Goal: Task Accomplishment & Management: Manage account settings

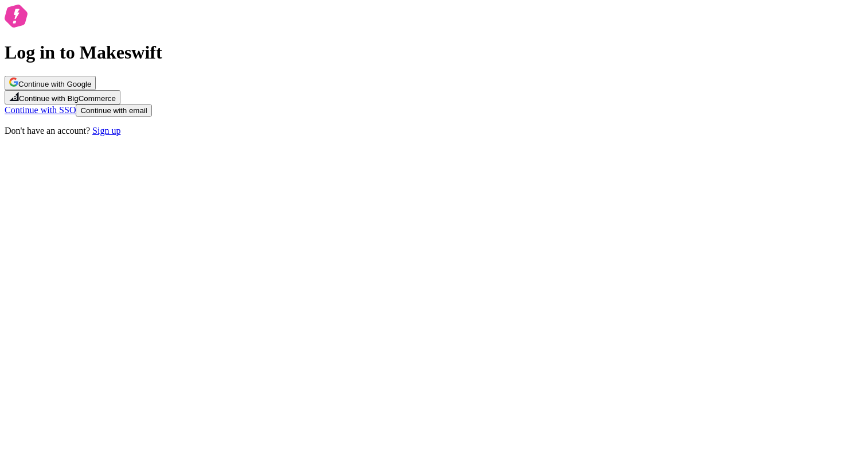
click at [327, 136] on div "Log in to Makeswift Continue with Google Continue with BigCommerce Continue wit…" at bounding box center [434, 70] width 858 height 131
click at [147, 115] on span "Continue with email" at bounding box center [113, 110] width 67 height 9
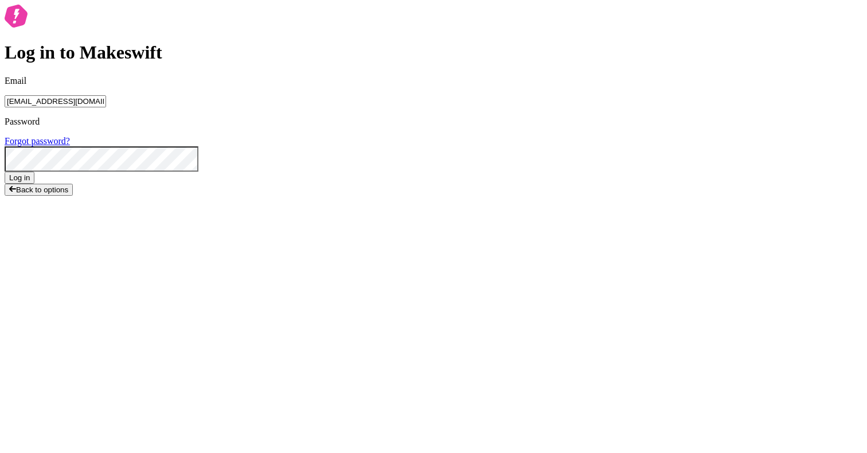
type input "lukemirejoseph+63@gmail.com"
click at [487, 184] on form "Email lukemirejoseph+63@gmail.com Password Forgot password? Log in" at bounding box center [434, 130] width 858 height 108
click at [5, 171] on button "Log in" at bounding box center [20, 177] width 30 height 12
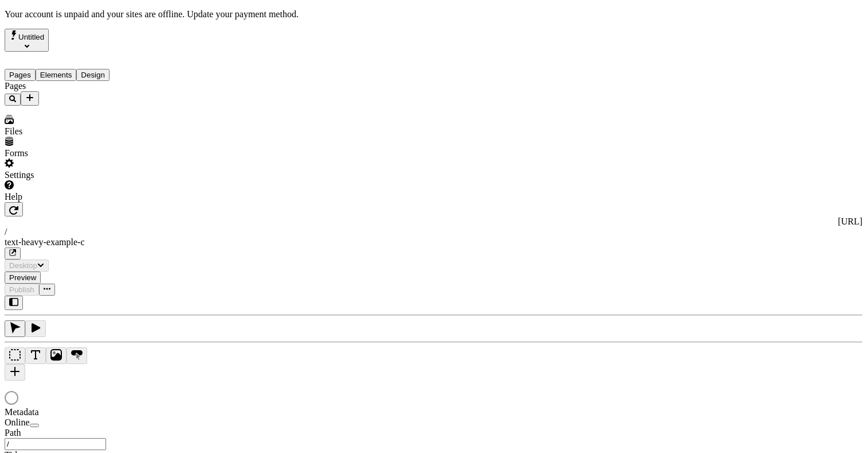
type input "/text-heavy-example-c"
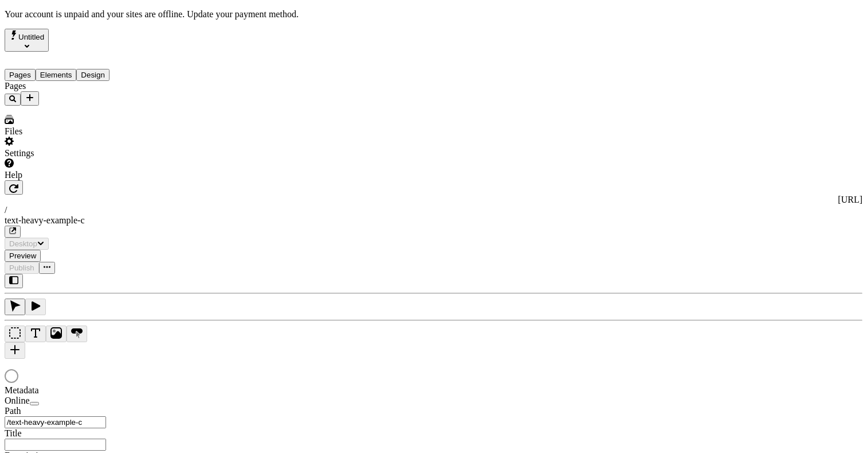
type input "Text Heavy Example C"
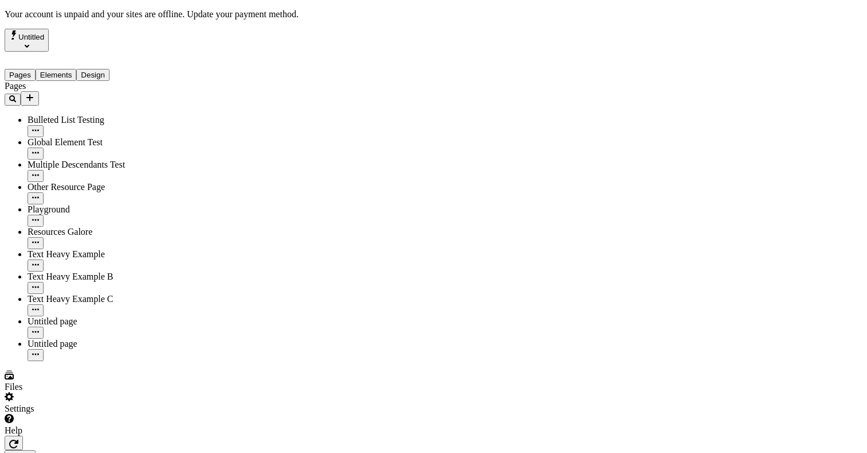
type input "/text-heavy-example-c"
click at [104, 414] on div "Settings" at bounding box center [74, 403] width 138 height 22
click at [92, 414] on div "Settings" at bounding box center [74, 403] width 138 height 22
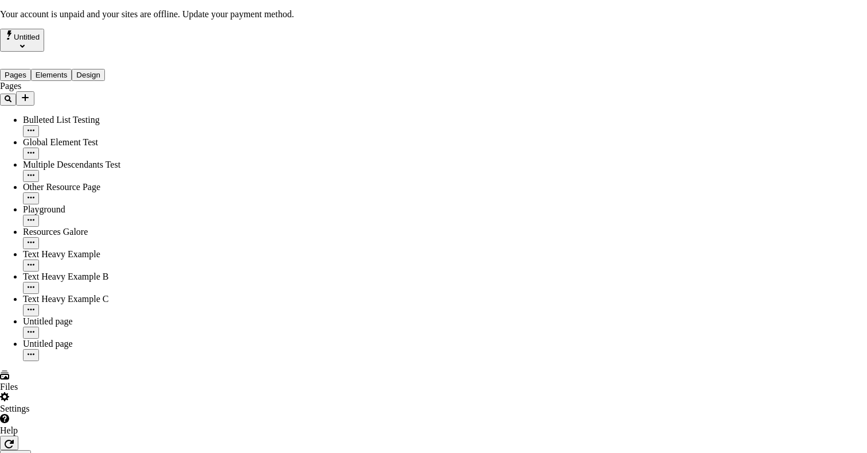
drag, startPoint x: 527, startPoint y: 57, endPoint x: 570, endPoint y: 105, distance: 64.2
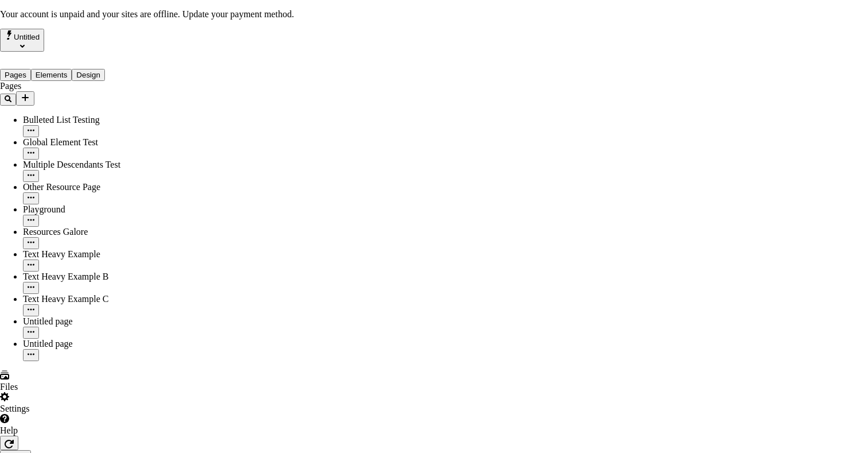
drag, startPoint x: 469, startPoint y: 266, endPoint x: 507, endPoint y: 316, distance: 63.0
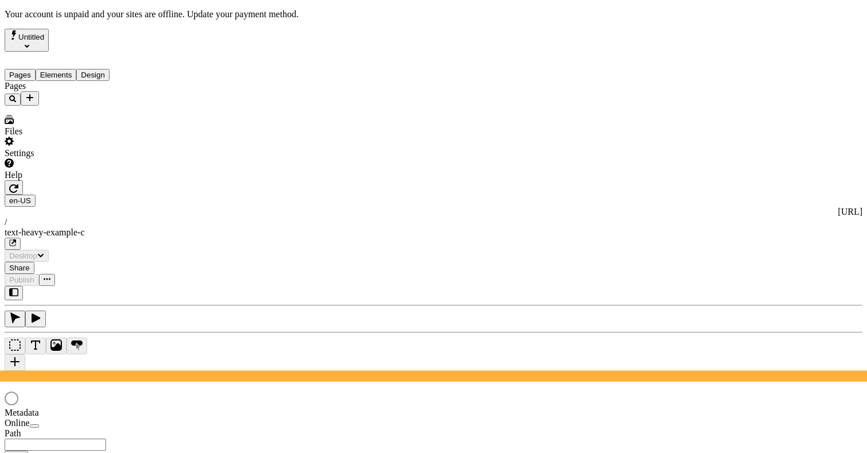
type input "/text-heavy-example-c"
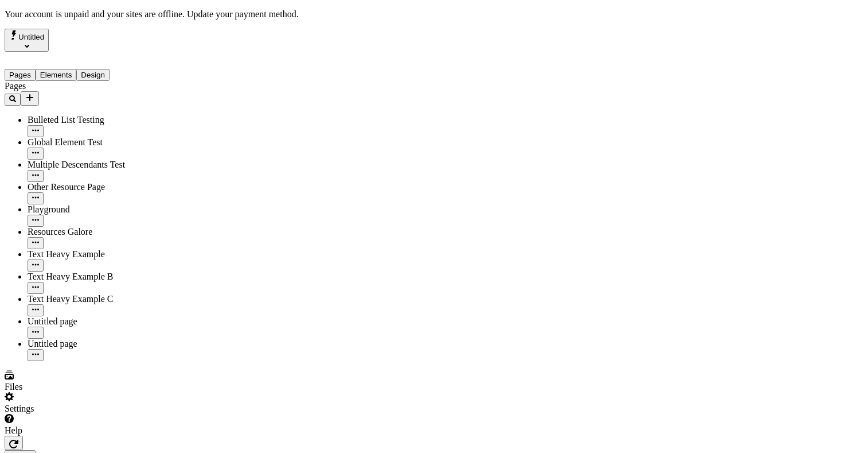
click at [97, 414] on div "Settings" at bounding box center [74, 403] width 138 height 22
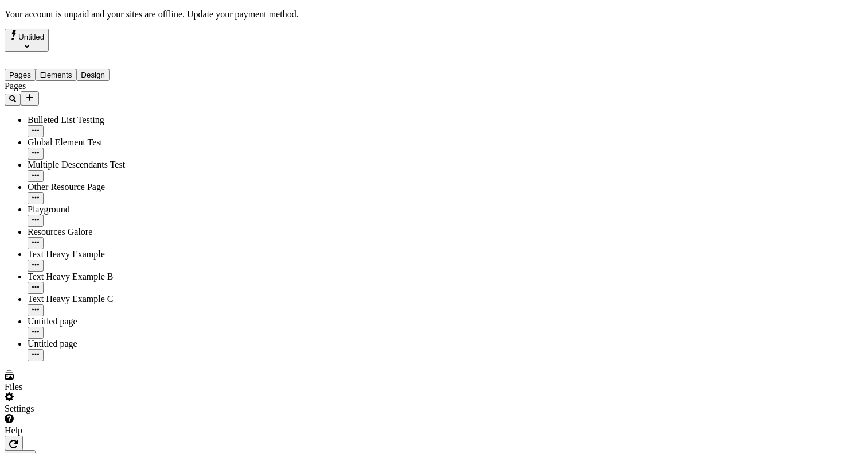
scroll to position [13, 0]
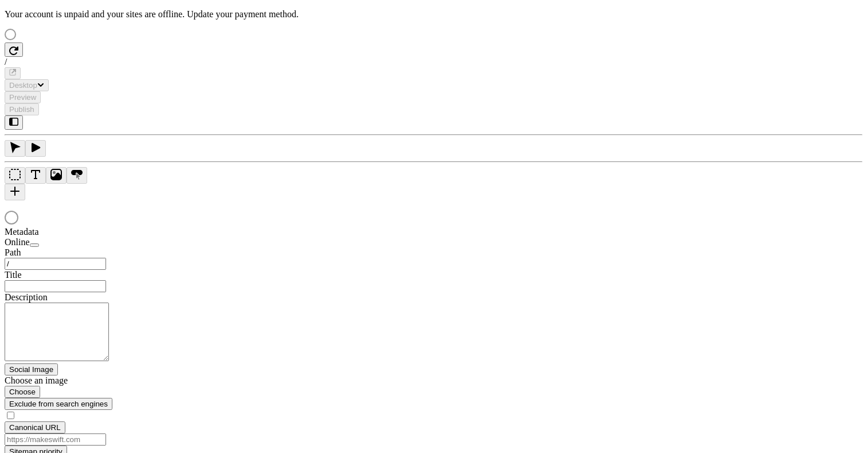
type input "Text Heavy Example C"
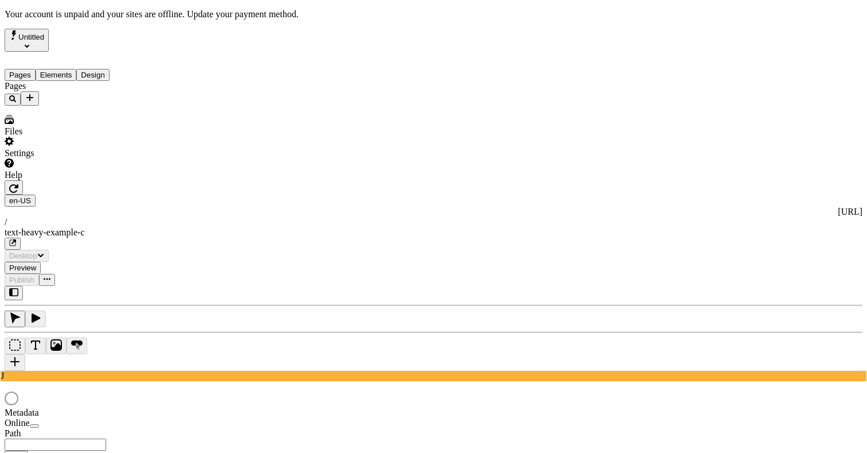
type input "/text-heavy-example-c"
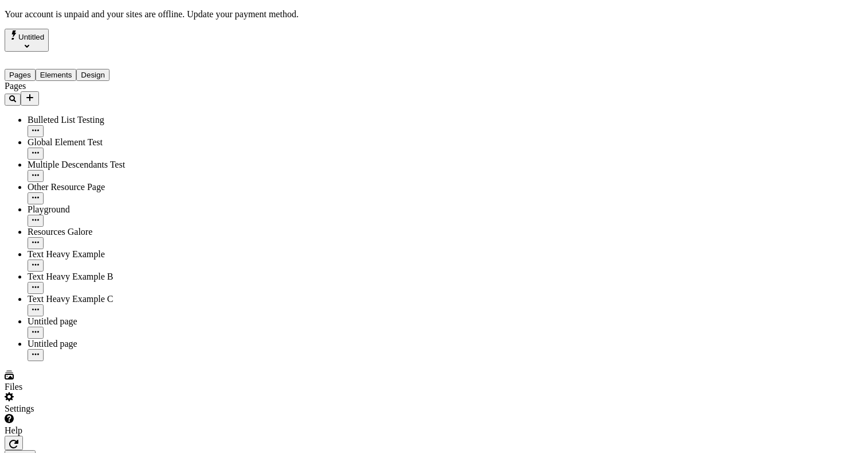
click at [99, 414] on div "Settings" at bounding box center [74, 403] width 138 height 22
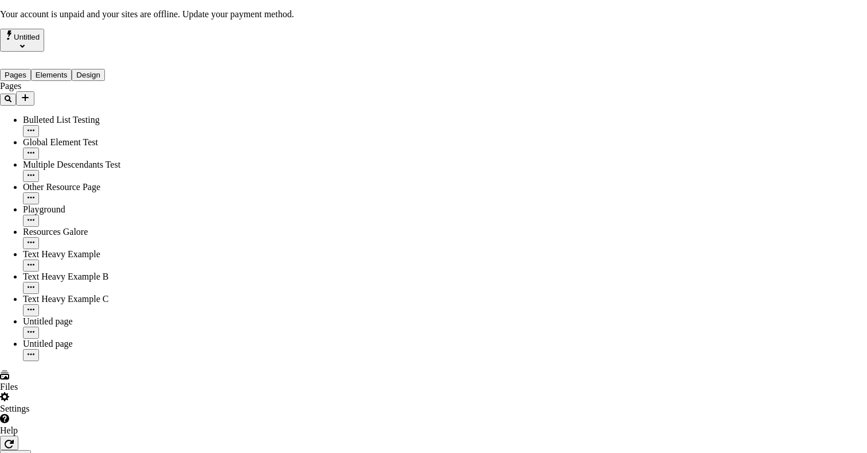
drag, startPoint x: 436, startPoint y: 76, endPoint x: 515, endPoint y: 159, distance: 114.4
drag, startPoint x: 512, startPoint y: 214, endPoint x: 461, endPoint y: 147, distance: 84.2
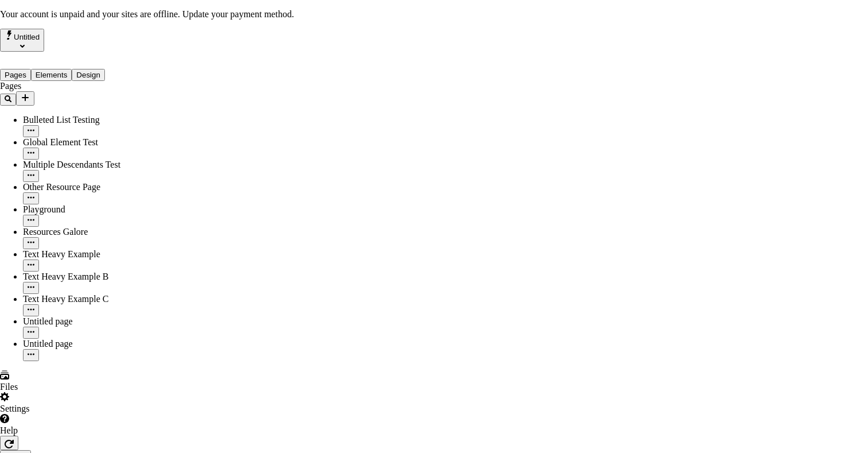
drag, startPoint x: 419, startPoint y: 259, endPoint x: 401, endPoint y: 243, distance: 24.0
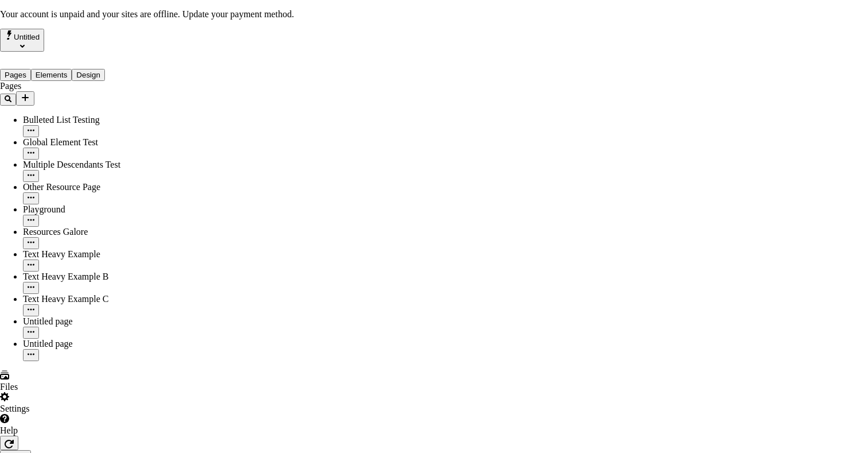
drag, startPoint x: 419, startPoint y: 80, endPoint x: 526, endPoint y: 113, distance: 112.3
drag, startPoint x: 526, startPoint y: 113, endPoint x: 483, endPoint y: 88, distance: 49.4
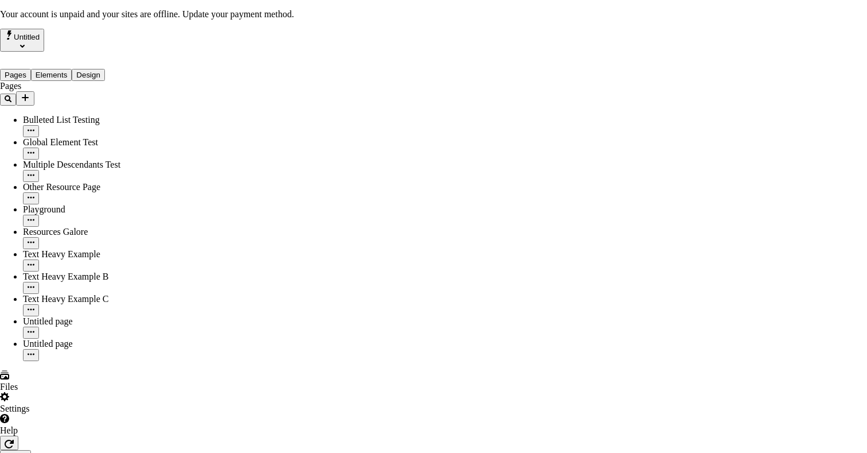
drag, startPoint x: 470, startPoint y: 172, endPoint x: 545, endPoint y: 212, distance: 84.7
drag, startPoint x: 545, startPoint y: 212, endPoint x: 536, endPoint y: 210, distance: 9.3
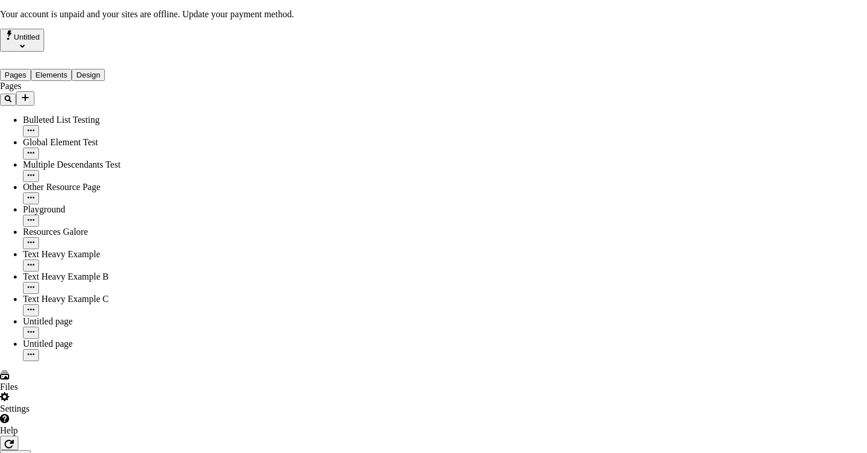
drag, startPoint x: 532, startPoint y: 129, endPoint x: 415, endPoint y: 79, distance: 127.4
drag, startPoint x: 415, startPoint y: 79, endPoint x: 404, endPoint y: 77, distance: 11.0
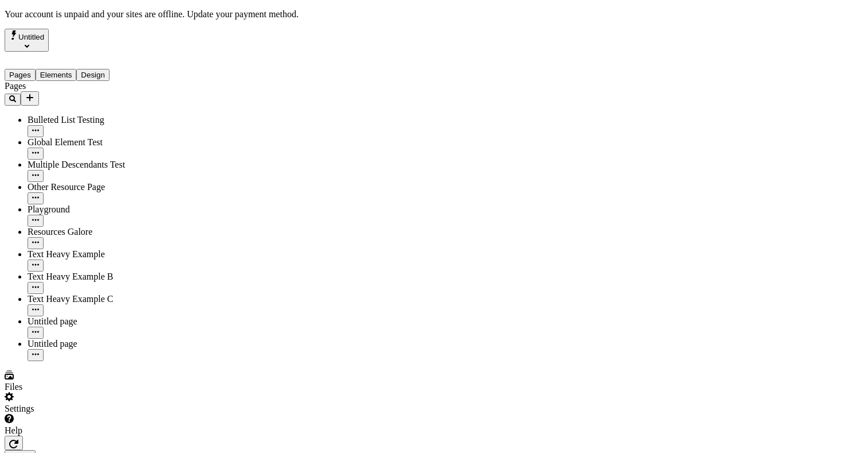
click at [108, 414] on div "Settings" at bounding box center [74, 403] width 138 height 22
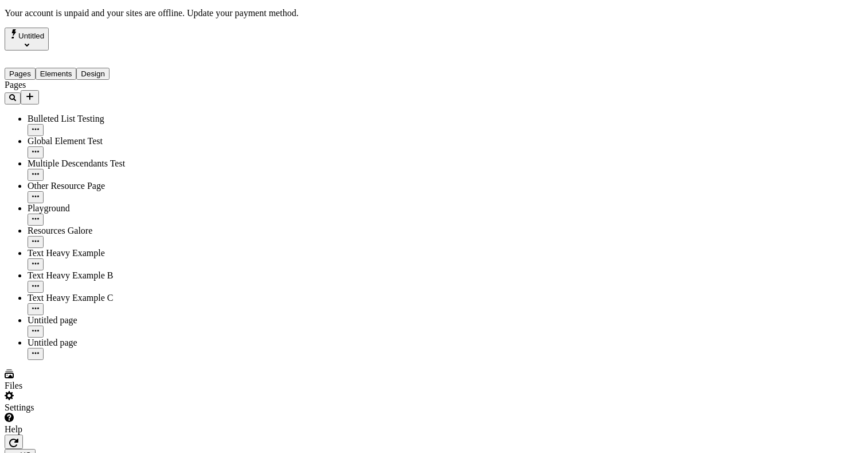
scroll to position [13, 0]
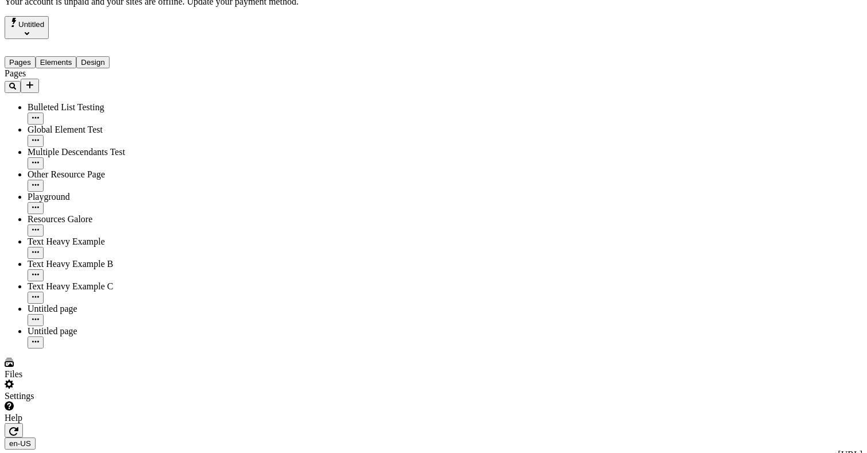
click at [106, 401] on div "Settings" at bounding box center [74, 390] width 138 height 22
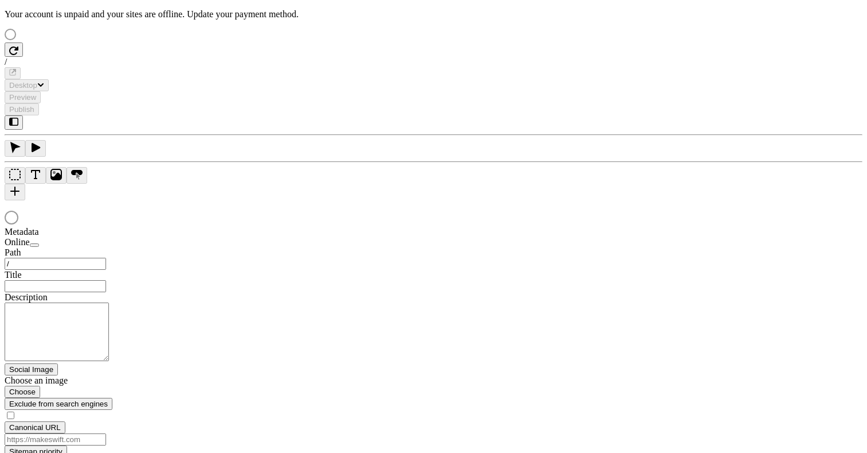
scroll to position [13, 0]
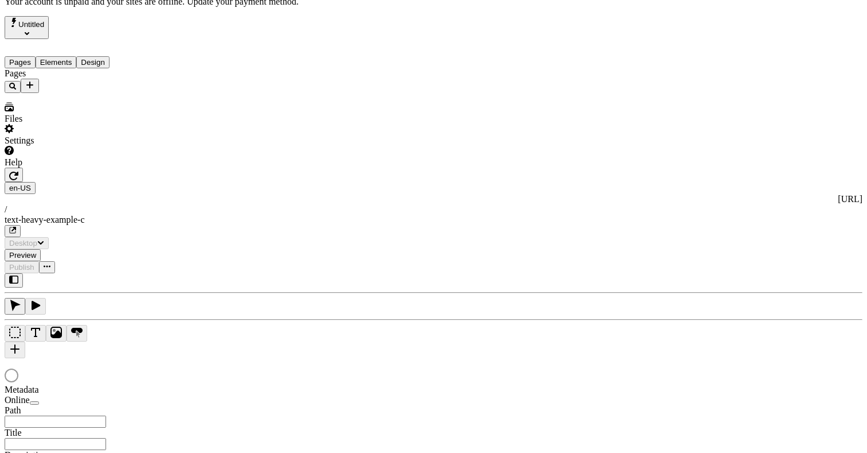
type input "Text Heavy Example C"
type textarea "This is the description for a text-heavy example page."
type input "/text-heavy-example-c"
click at [153, 273] on div at bounding box center [434, 315] width 858 height 85
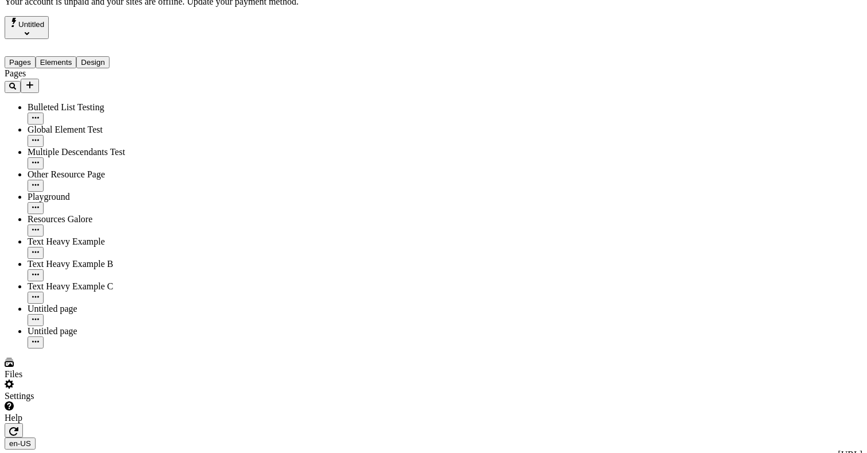
scroll to position [0, 0]
click at [101, 401] on div "Settings" at bounding box center [74, 390] width 138 height 22
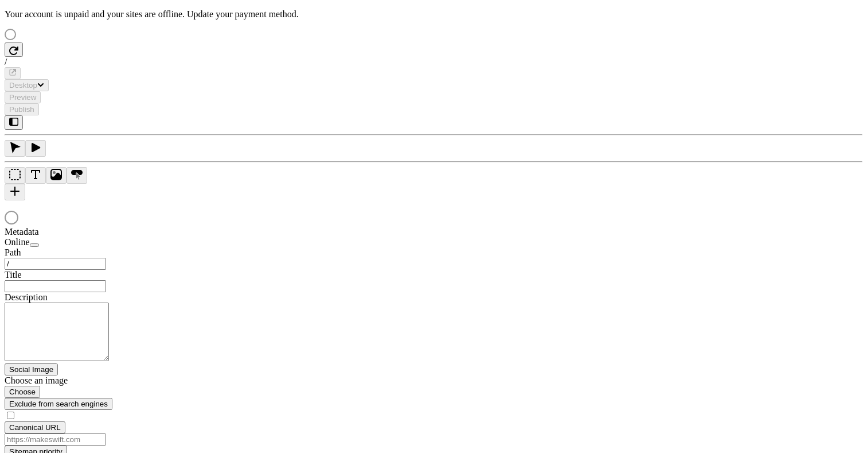
scroll to position [13, 0]
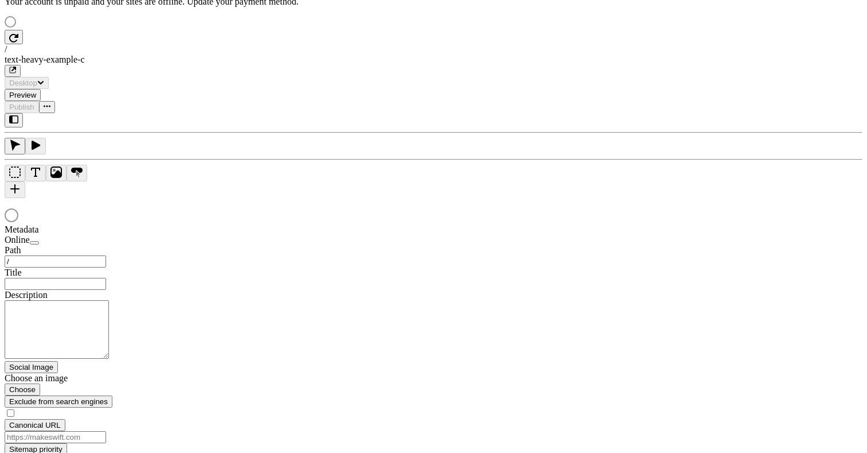
type input "/text-heavy-example-c"
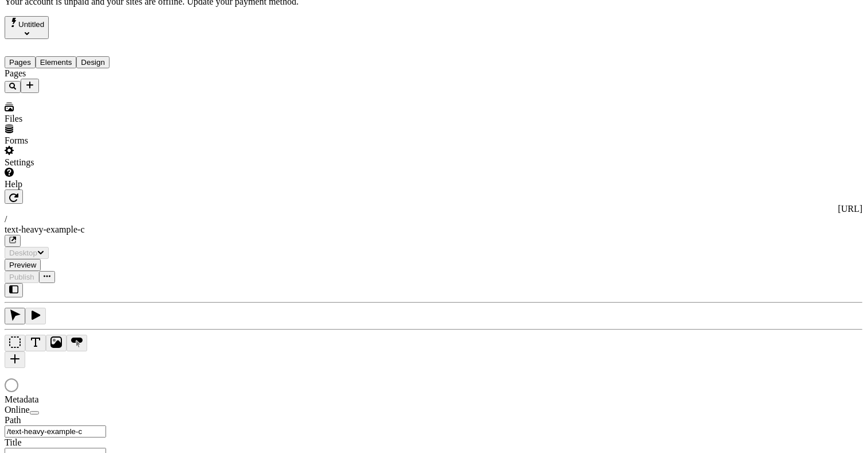
type input "Text Heavy Example C"
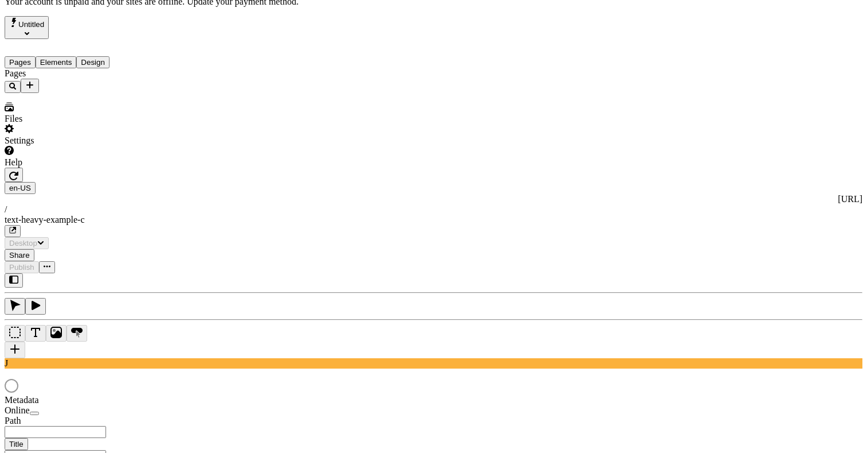
type input "/text-heavy-example-c"
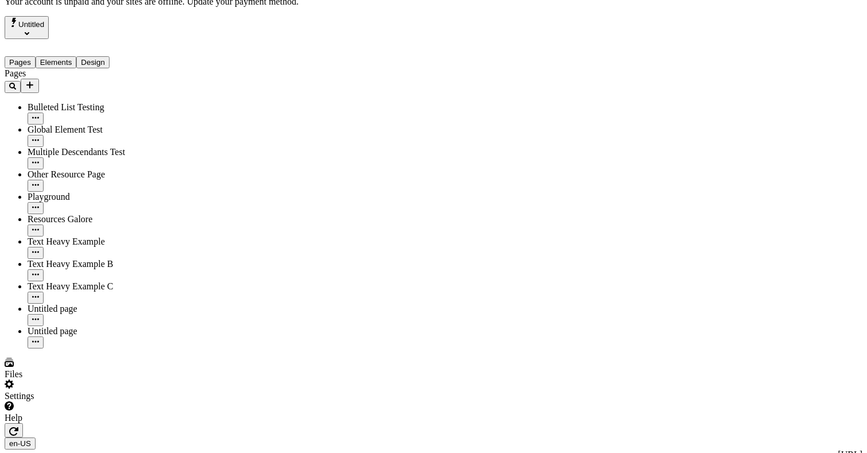
scroll to position [0, 0]
click at [109, 401] on div "Settings" at bounding box center [74, 390] width 138 height 22
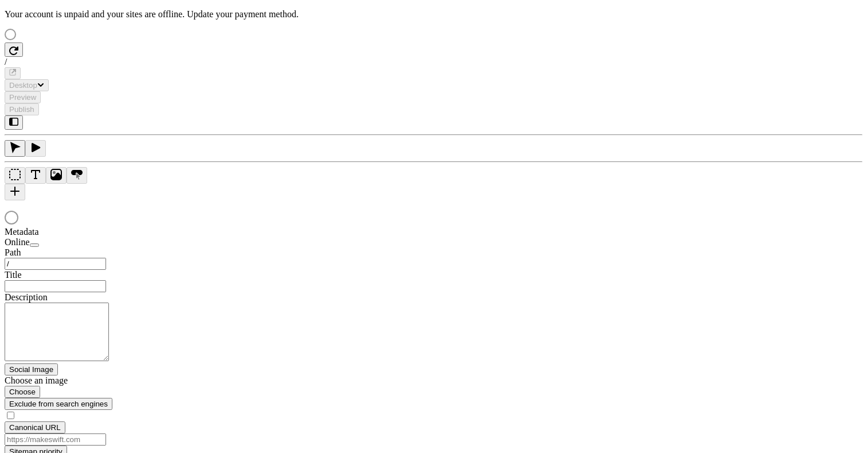
scroll to position [13, 0]
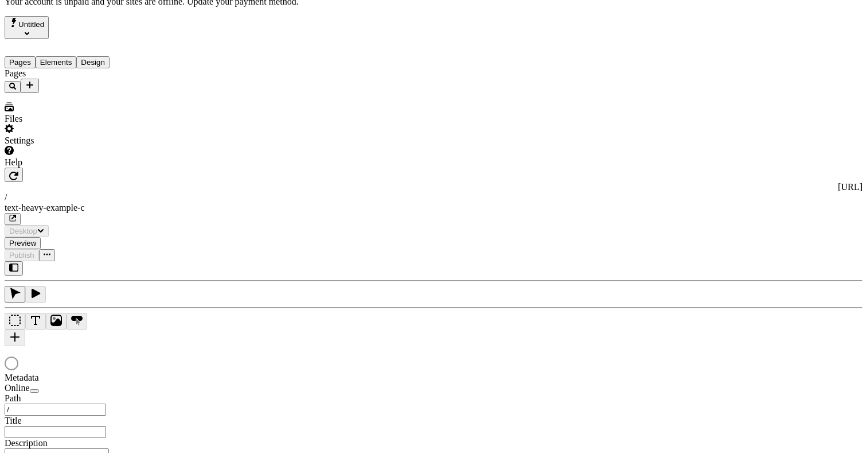
type input "/text-heavy-example-c"
type input "Text Heavy Example C"
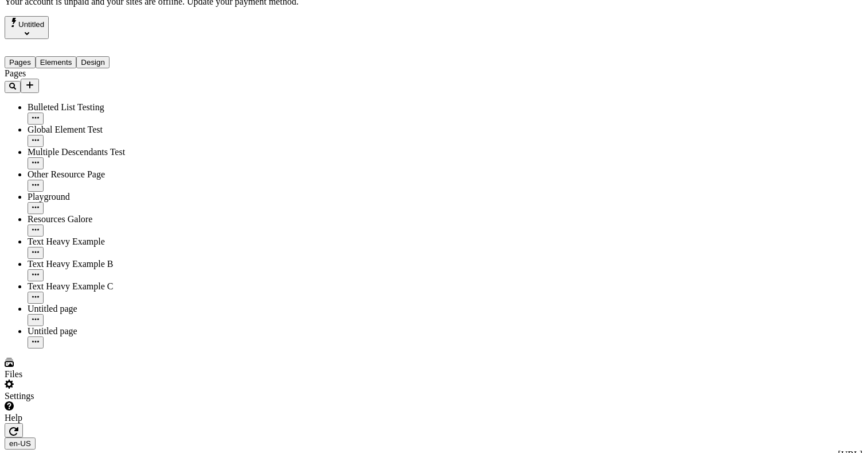
type input "/text-heavy-example-c"
click at [101, 401] on div "Settings" at bounding box center [74, 390] width 138 height 22
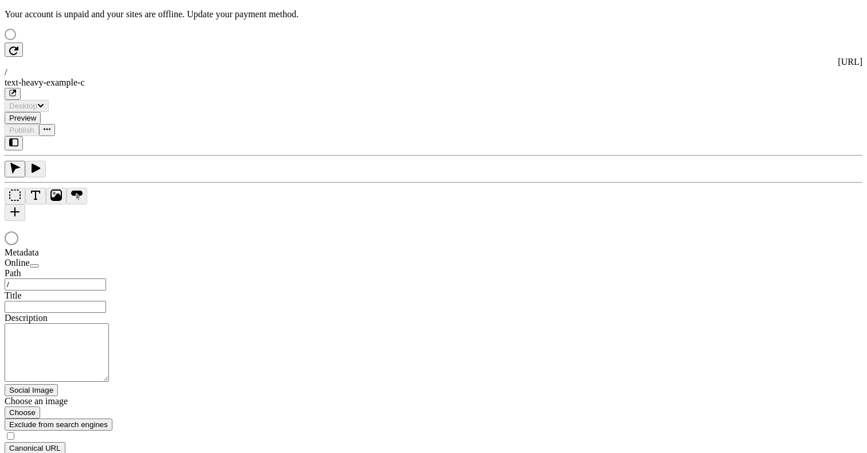
scroll to position [13, 0]
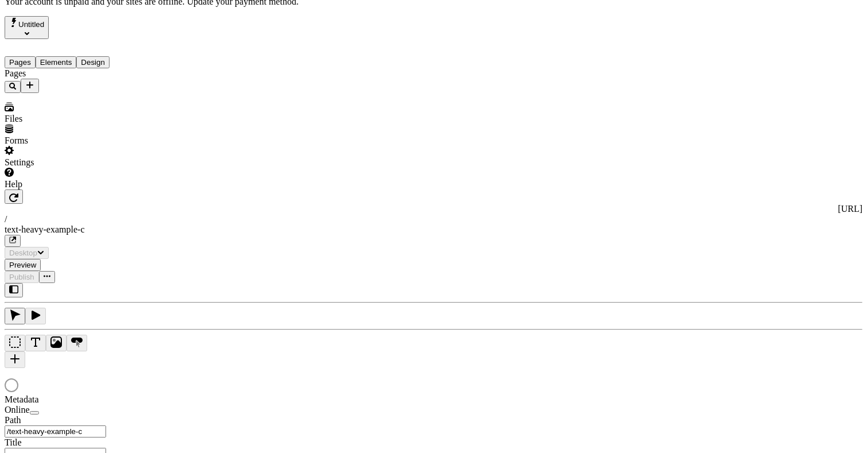
type input "/text-heavy-example-c"
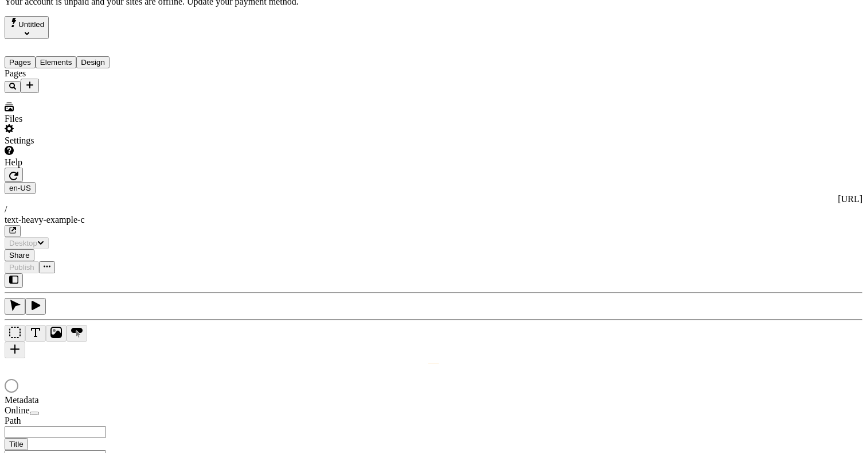
type input "/text-heavy-example-c"
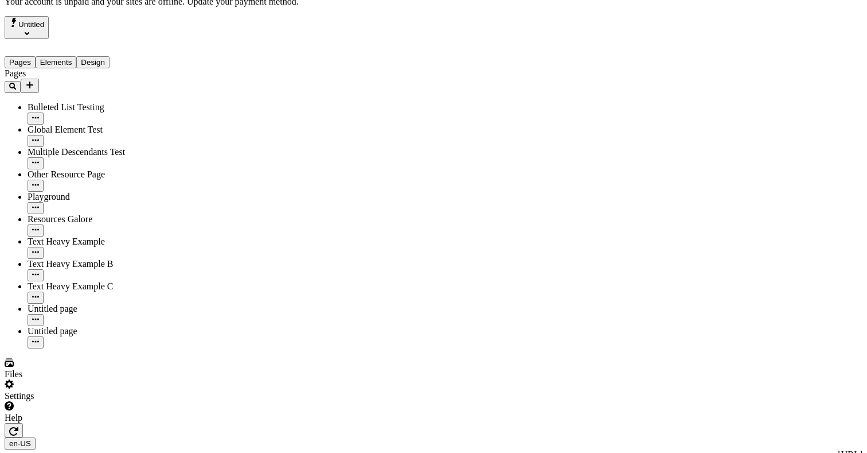
scroll to position [0, 0]
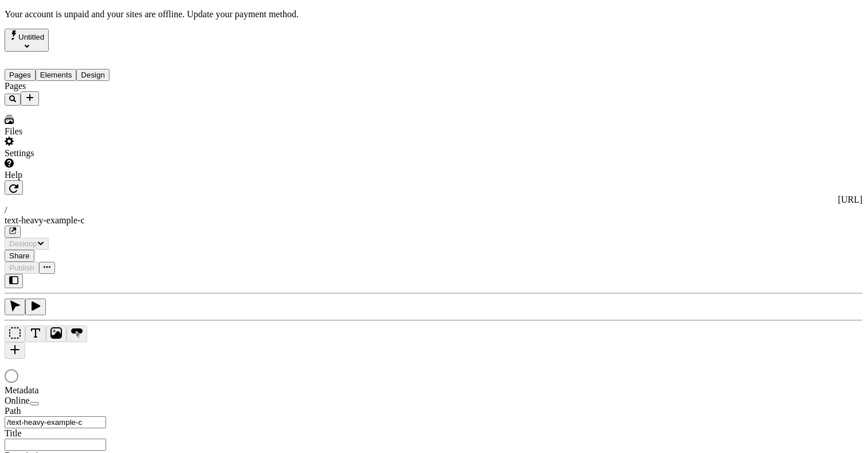
type input "Text Heavy Example C"
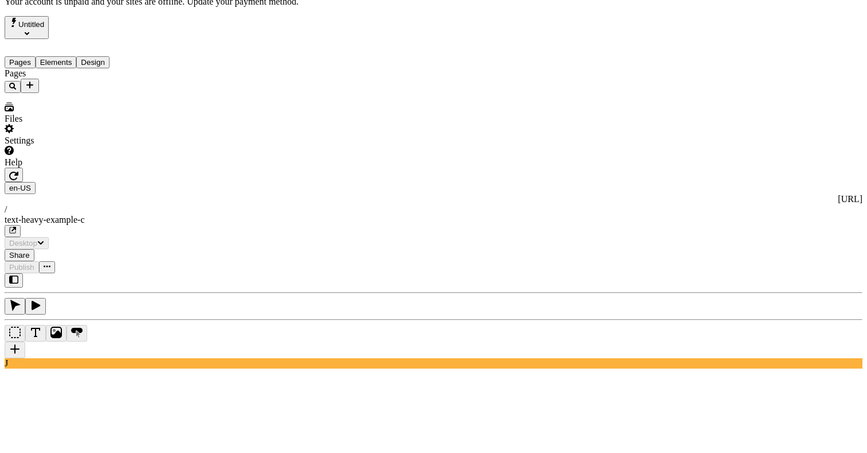
click at [147, 291] on div "J" at bounding box center [434, 320] width 858 height 95
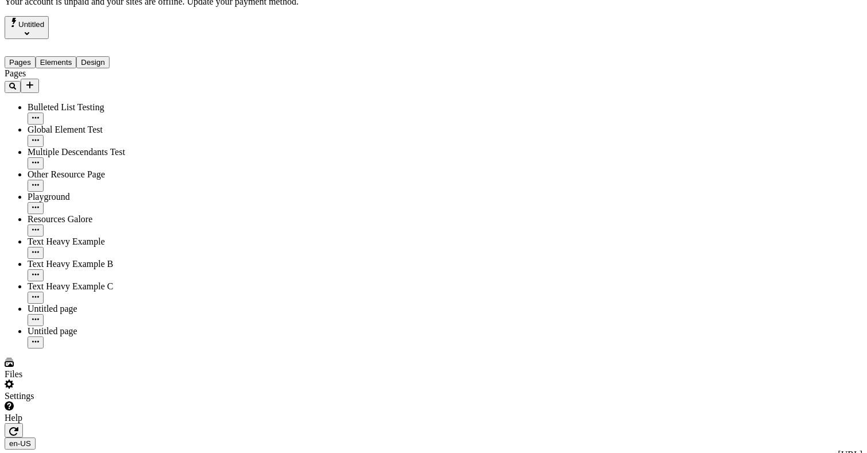
type input "/text-heavy-example-c"
click at [107, 401] on div "Settings" at bounding box center [74, 390] width 138 height 22
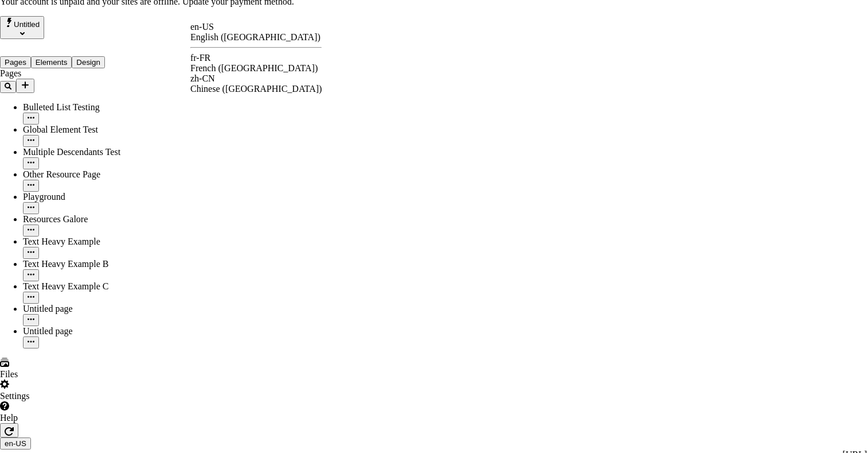
click at [228, 64] on div "fr-FR French ([GEOGRAPHIC_DATA])" at bounding box center [255, 63] width 131 height 21
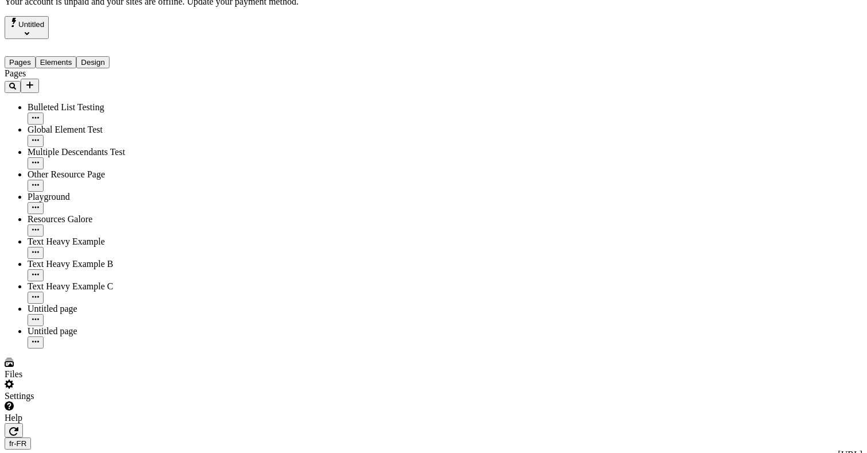
type input "/text-heavy-example-c"
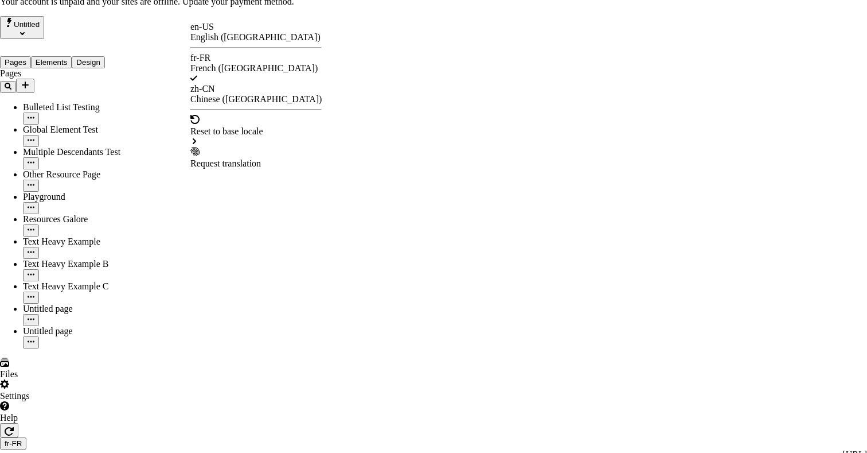
click at [236, 147] on div "Request translation" at bounding box center [255, 158] width 131 height 22
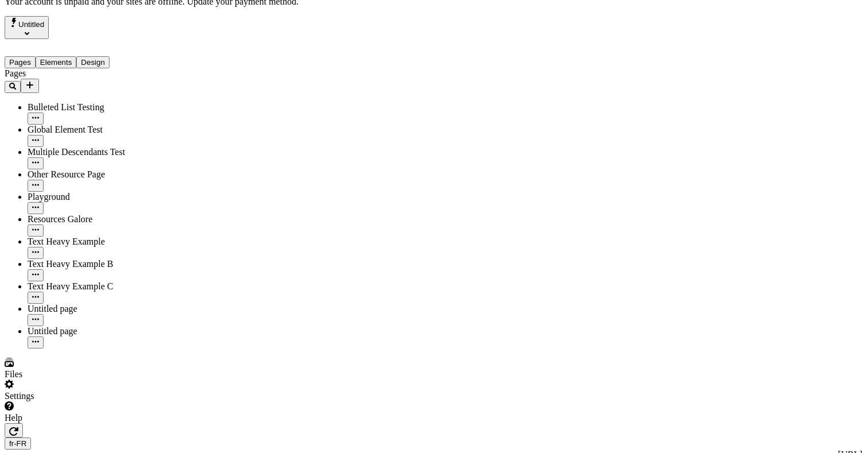
click at [97, 401] on div "Settings" at bounding box center [74, 390] width 138 height 22
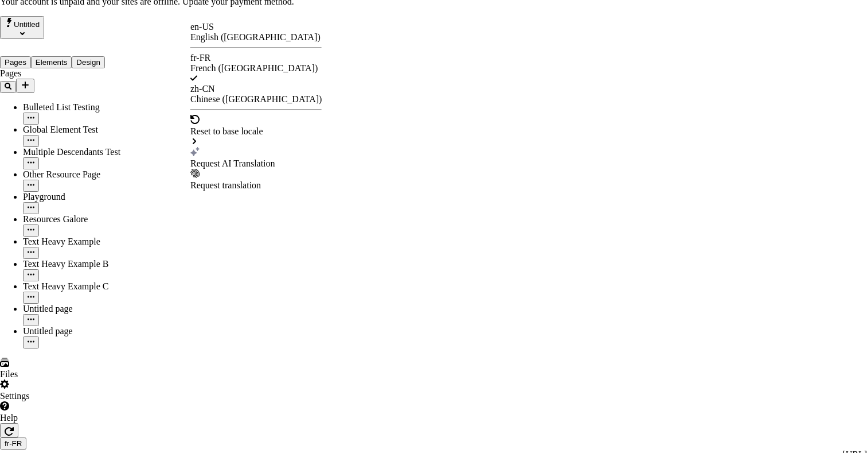
click at [258, 158] on div "Request AI Translation" at bounding box center [255, 163] width 131 height 10
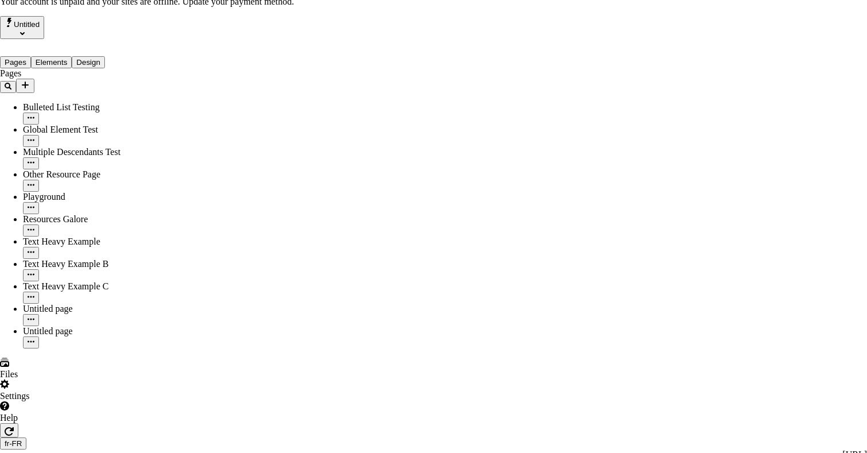
drag, startPoint x: 466, startPoint y: 258, endPoint x: 466, endPoint y: 120, distance: 137.6
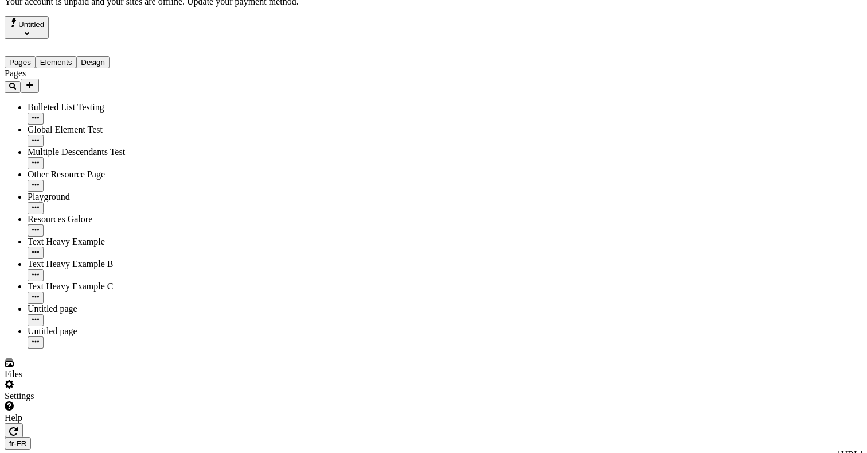
click at [100, 401] on div "Settings" at bounding box center [74, 390] width 138 height 22
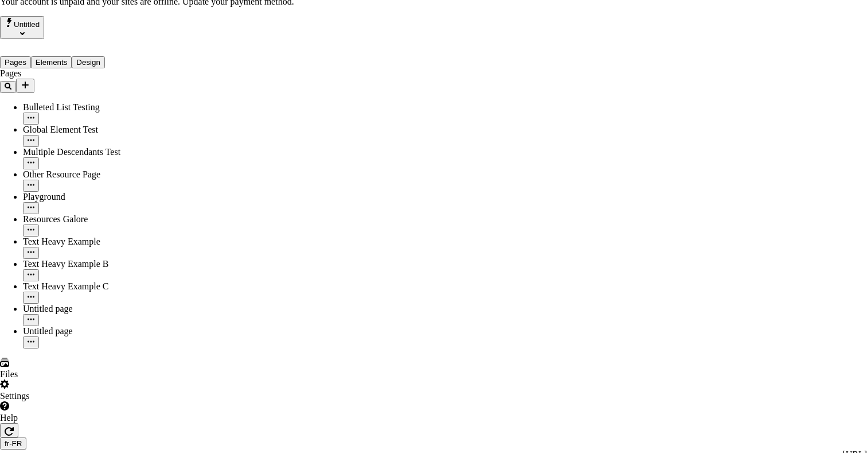
drag, startPoint x: 522, startPoint y: 345, endPoint x: 453, endPoint y: 343, distance: 69.4
drag, startPoint x: 453, startPoint y: 343, endPoint x: 442, endPoint y: 345, distance: 10.6
